Goal: Check status: Check status

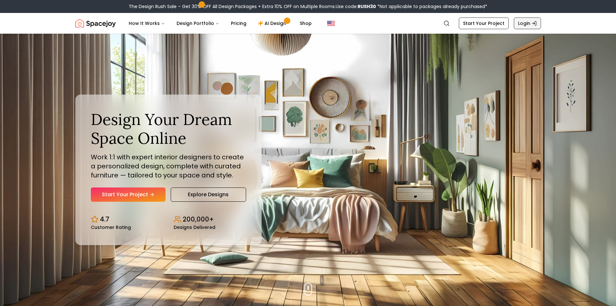
click at [524, 23] on link "Login" at bounding box center [527, 23] width 27 height 12
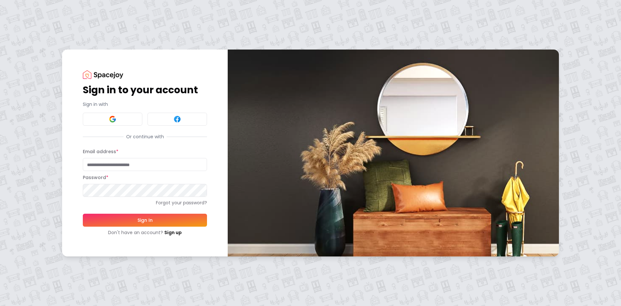
click at [119, 168] on input "Email address *" at bounding box center [145, 164] width 124 height 13
type input "**********"
click at [130, 220] on button "Sign In" at bounding box center [145, 219] width 124 height 13
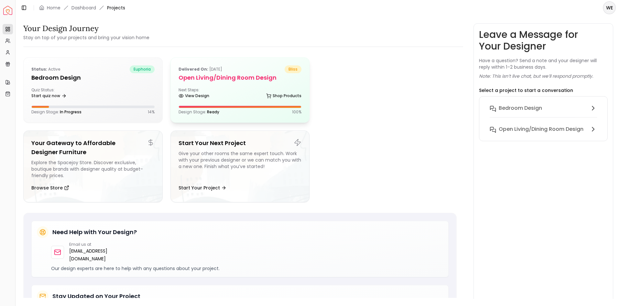
click at [216, 100] on div "Delivered on: [DATE] bliss Open Living/Dining Room Design Next Steps: View Desi…" at bounding box center [240, 90] width 139 height 65
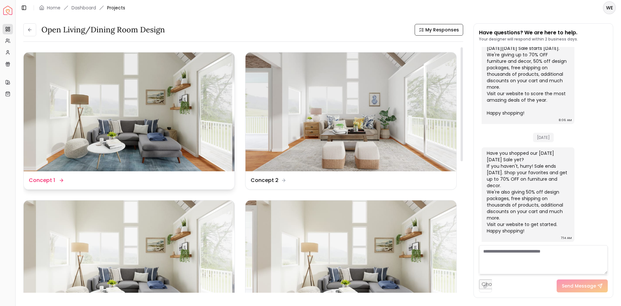
click at [159, 116] on img at bounding box center [129, 111] width 211 height 119
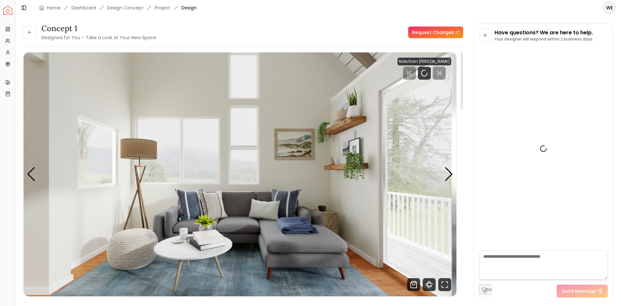
scroll to position [1676, 0]
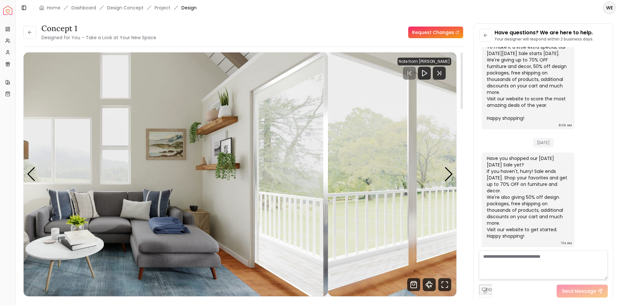
click at [175, 137] on img "1 / 4" at bounding box center [111, 173] width 433 height 243
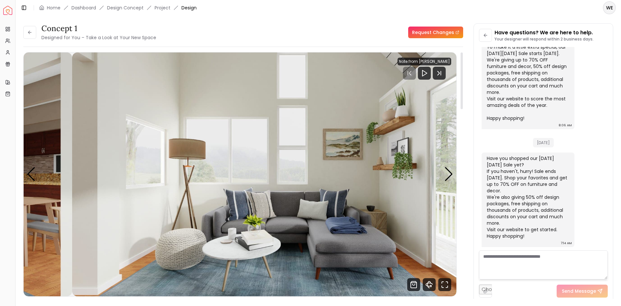
click at [340, 170] on img "1 / 4" at bounding box center [288, 173] width 433 height 243
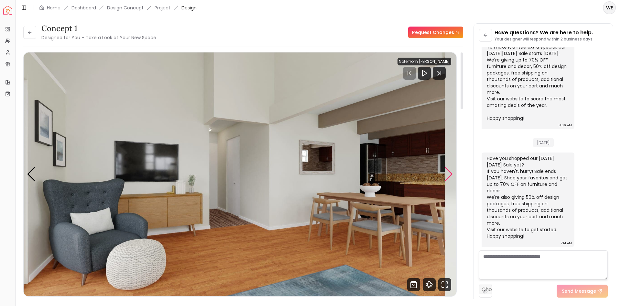
click at [449, 175] on div "Next slide" at bounding box center [448, 174] width 9 height 14
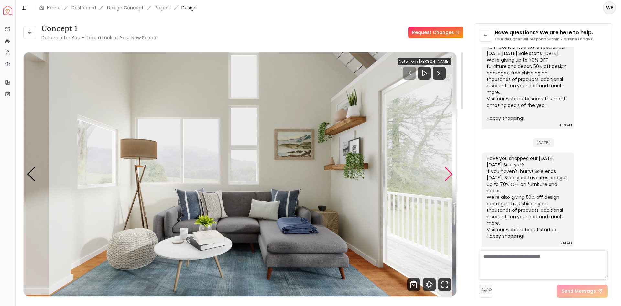
click at [449, 175] on div "Next slide" at bounding box center [448, 174] width 9 height 14
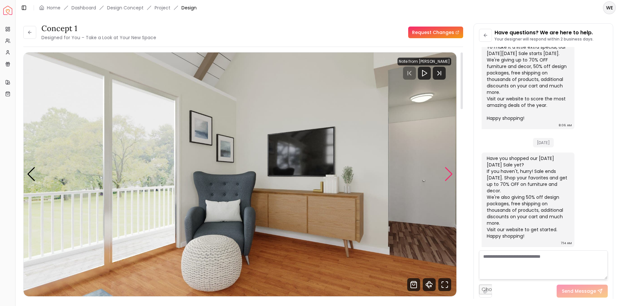
click at [449, 175] on div "Next slide" at bounding box center [448, 174] width 9 height 14
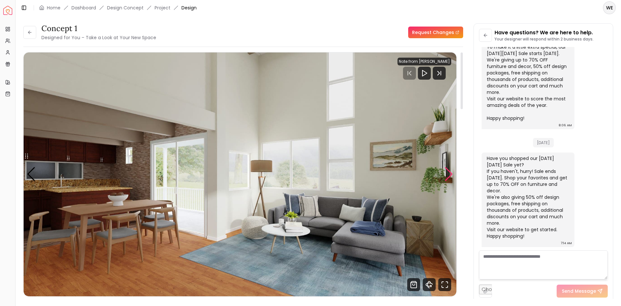
click at [449, 175] on div "Next slide" at bounding box center [448, 174] width 9 height 14
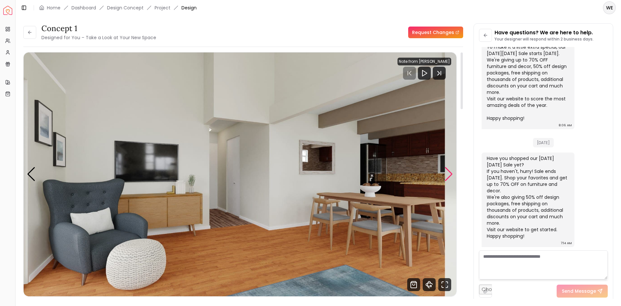
click at [449, 175] on div "Next slide" at bounding box center [448, 174] width 9 height 14
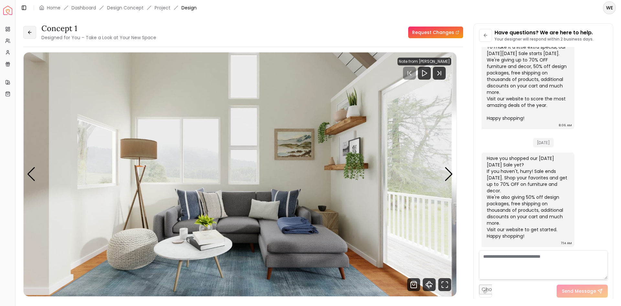
click at [28, 29] on button at bounding box center [29, 32] width 13 height 13
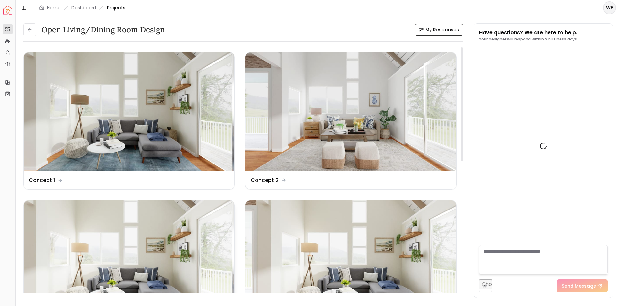
click at [156, 242] on img at bounding box center [129, 259] width 211 height 119
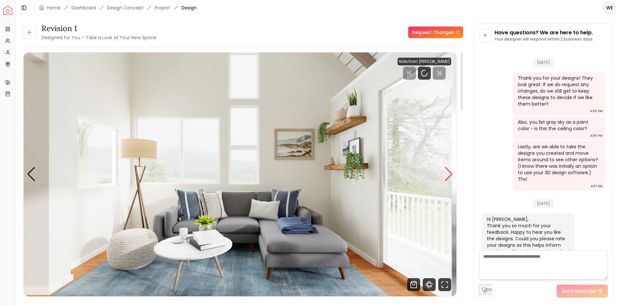
scroll to position [1676, 0]
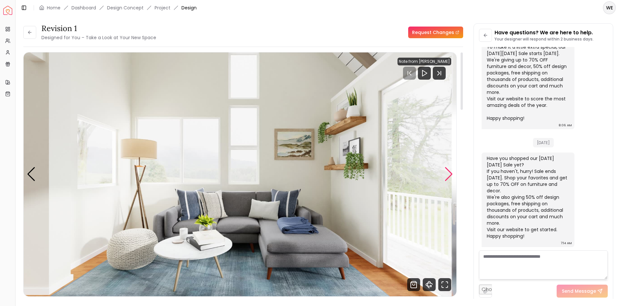
click at [447, 172] on div "Next slide" at bounding box center [448, 174] width 9 height 14
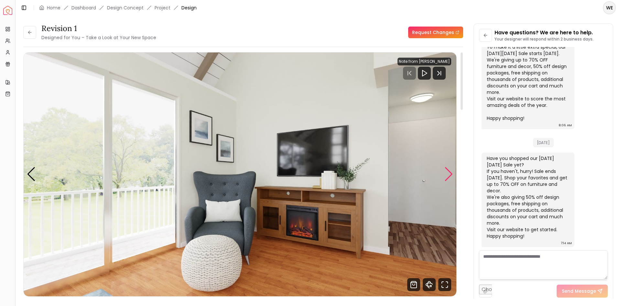
click at [447, 172] on div "Next slide" at bounding box center [448, 174] width 9 height 14
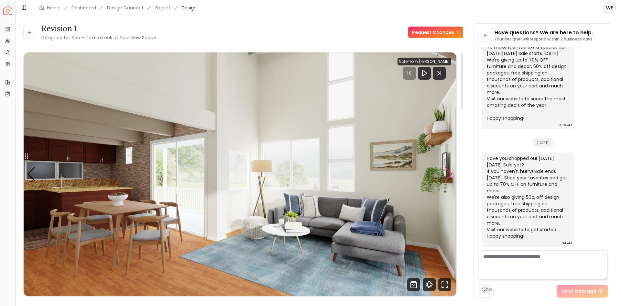
click at [447, 172] on div "Next slide" at bounding box center [448, 174] width 9 height 14
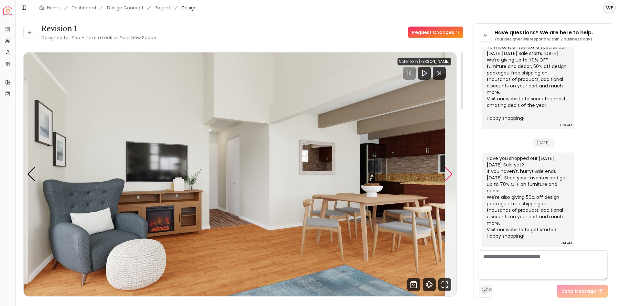
click at [447, 172] on div "Next slide" at bounding box center [448, 174] width 9 height 14
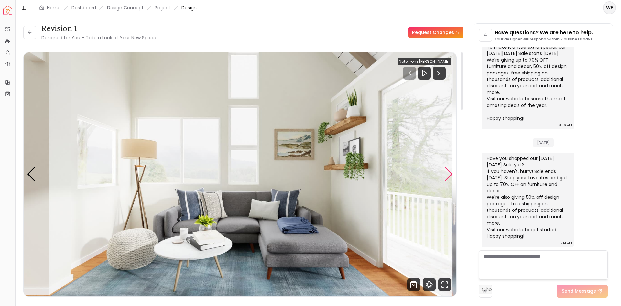
click at [447, 172] on div "Next slide" at bounding box center [448, 174] width 9 height 14
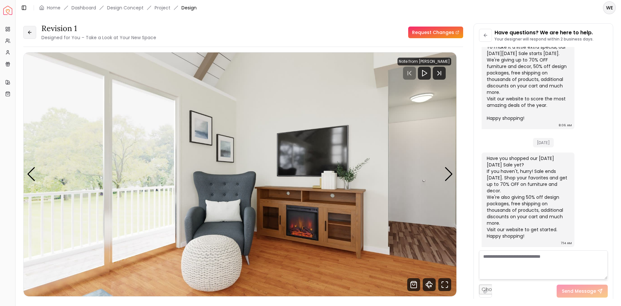
click at [32, 33] on icon at bounding box center [29, 32] width 5 height 5
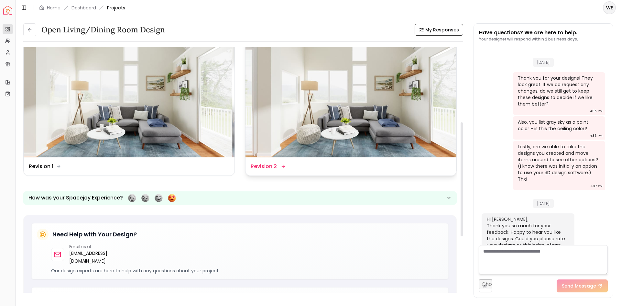
scroll to position [1681, 0]
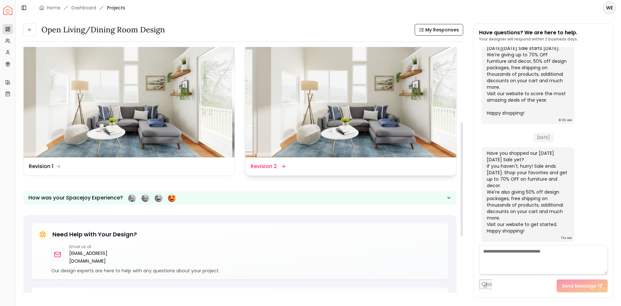
click at [320, 133] on img at bounding box center [350, 97] width 211 height 119
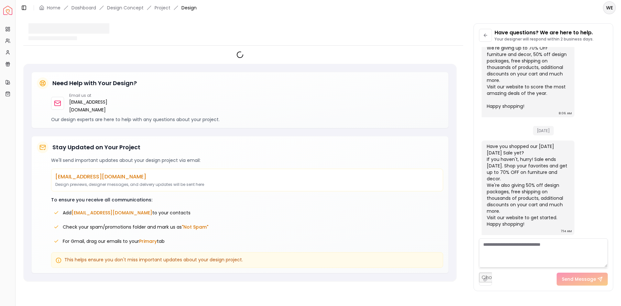
scroll to position [1676, 0]
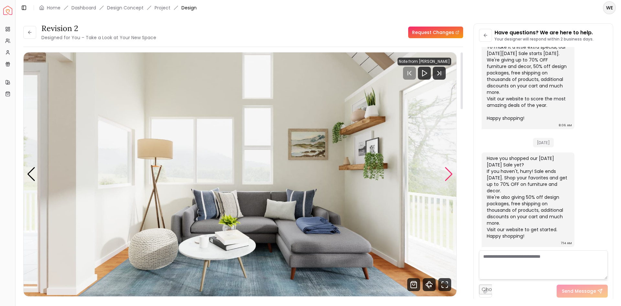
click at [445, 178] on div "Next slide" at bounding box center [448, 174] width 9 height 14
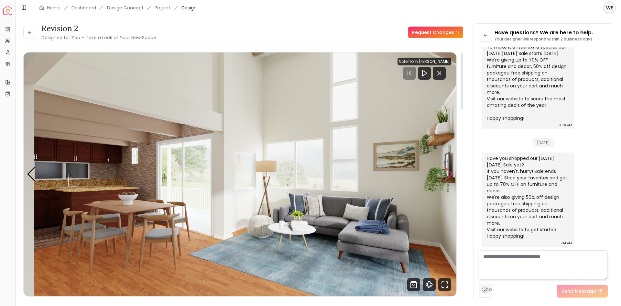
click at [445, 178] on div "Next slide" at bounding box center [448, 174] width 9 height 14
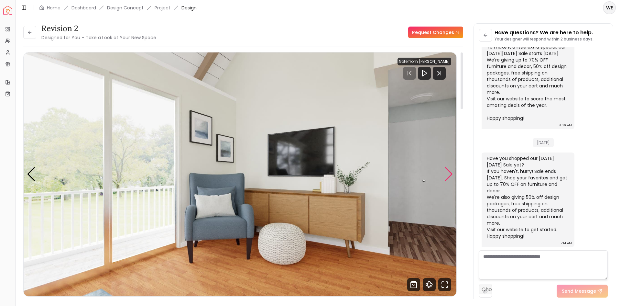
click at [445, 178] on div "Next slide" at bounding box center [448, 174] width 9 height 14
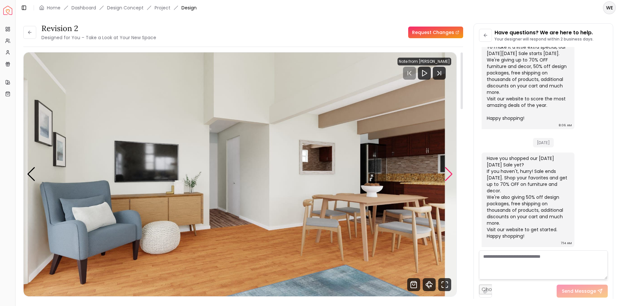
click at [445, 178] on div "Next slide" at bounding box center [448, 174] width 9 height 14
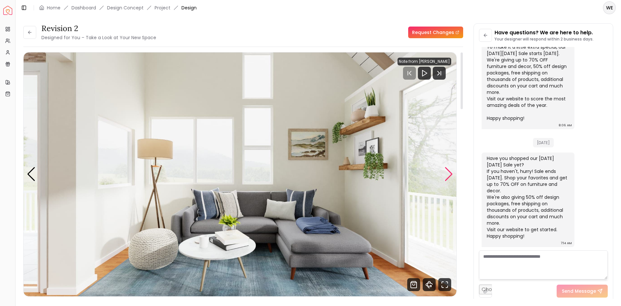
click at [445, 178] on div "Next slide" at bounding box center [448, 174] width 9 height 14
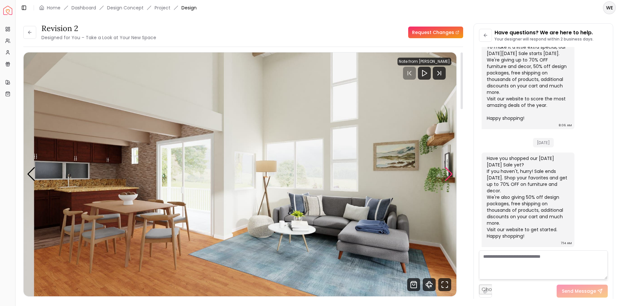
click at [445, 178] on div "Next slide" at bounding box center [448, 174] width 9 height 14
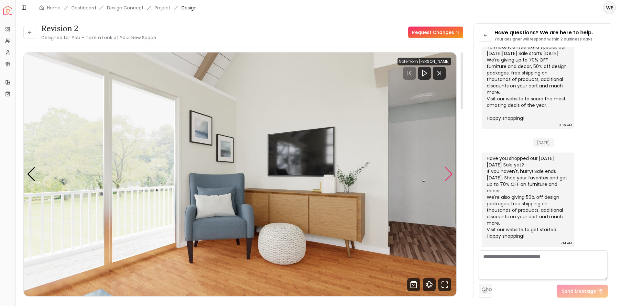
click at [445, 178] on div "Next slide" at bounding box center [448, 174] width 9 height 14
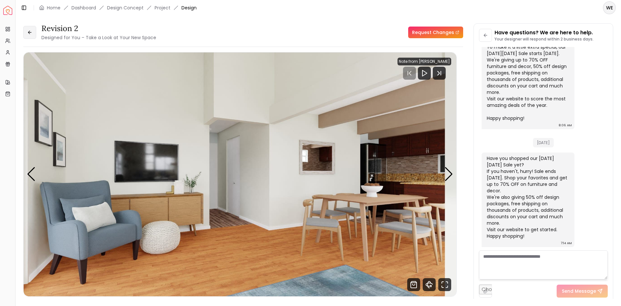
click at [32, 30] on icon at bounding box center [29, 32] width 5 height 5
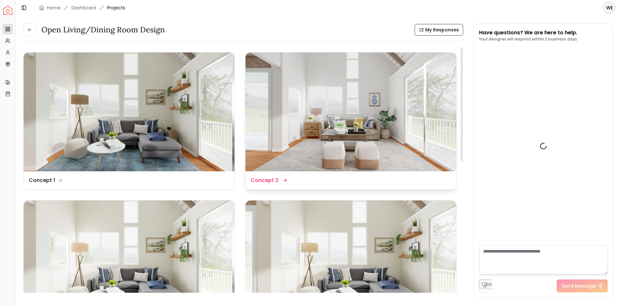
click at [312, 117] on img at bounding box center [350, 111] width 211 height 119
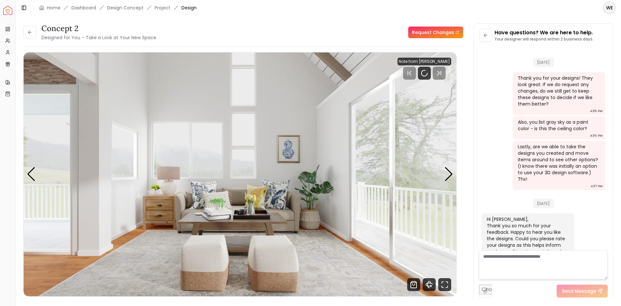
scroll to position [1676, 0]
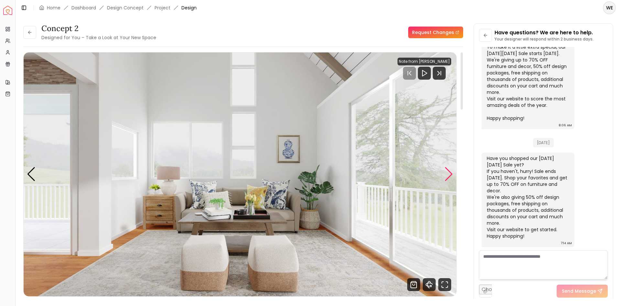
click at [445, 177] on div "Next slide" at bounding box center [448, 174] width 9 height 14
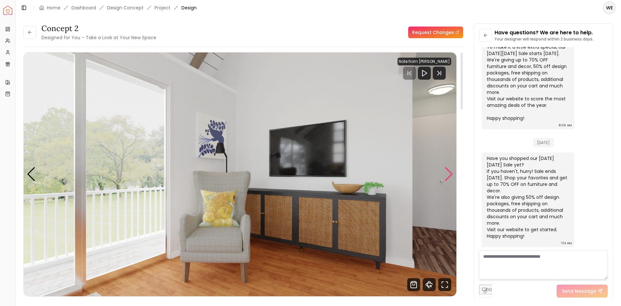
click at [445, 177] on div "Next slide" at bounding box center [448, 174] width 9 height 14
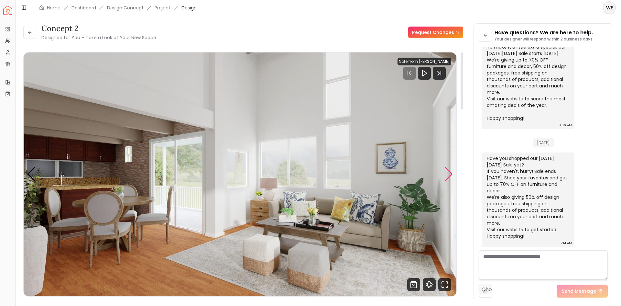
click at [445, 177] on div "Next slide" at bounding box center [448, 174] width 9 height 14
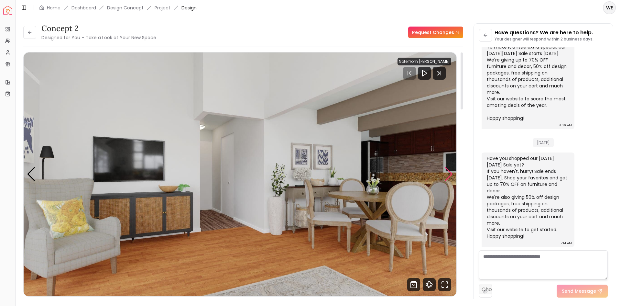
click at [445, 177] on div "Next slide" at bounding box center [448, 174] width 9 height 14
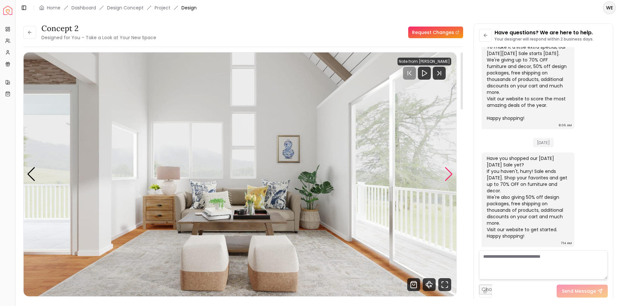
click at [445, 177] on div "Next slide" at bounding box center [448, 174] width 9 height 14
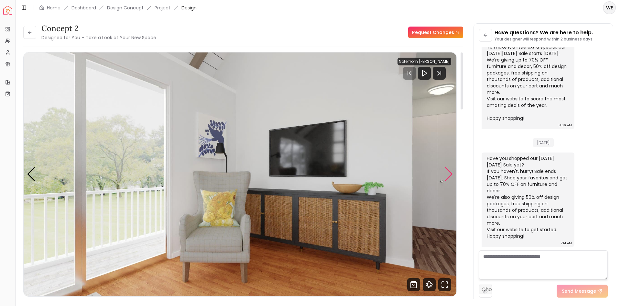
click at [445, 177] on div "Next slide" at bounding box center [448, 174] width 9 height 14
